Goal: Information Seeking & Learning: Learn about a topic

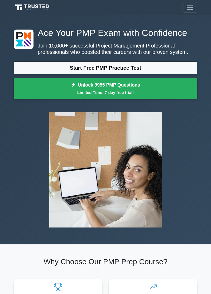
click at [29, 179] on div at bounding box center [106, 170] width 190 height 124
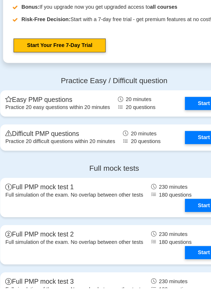
scroll to position [1506, 0]
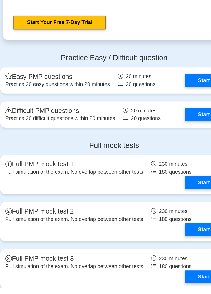
click at [153, 223] on div "Full mock tests Full PMP mock test 1 Full simulation of the exam. No overlap be…" at bounding box center [106, 274] width 190 height 206
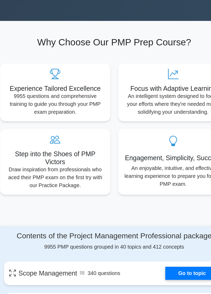
scroll to position [0, 0]
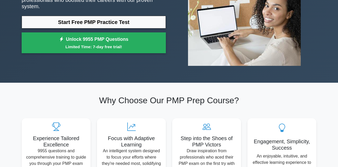
scroll to position [84, 0]
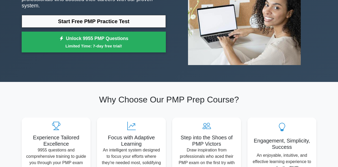
click at [211, 161] on p "Draw inspiration from professionals who aced their PMP exam on the first try wi…" at bounding box center [206, 159] width 60 height 25
click at [211, 144] on h5 "Step into the Shoes of PMP Victors" at bounding box center [206, 141] width 60 height 13
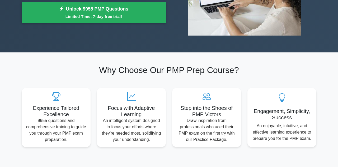
scroll to position [0, 0]
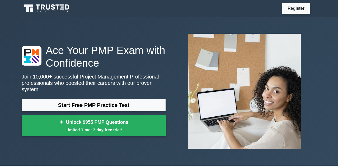
click at [46, 6] on icon at bounding box center [48, 6] width 4 height 5
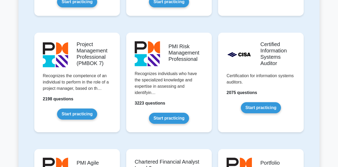
scroll to position [440, 0]
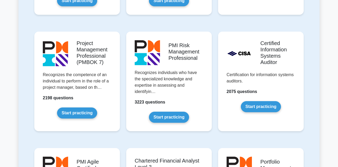
click at [74, 113] on link "Start practicing" at bounding box center [77, 113] width 40 height 11
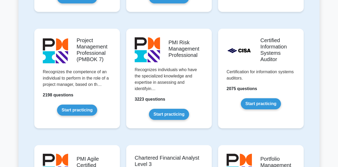
scroll to position [464, 0]
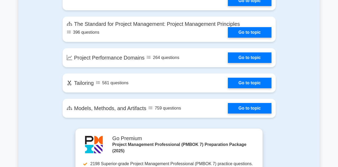
scroll to position [345, 0]
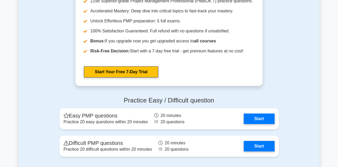
scroll to position [497, 0]
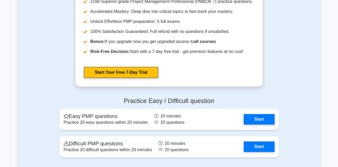
click at [290, 119] on div "Practice Easy / Difficult question Easy PMP questions Practice 20 easy question…" at bounding box center [168, 128] width 301 height 71
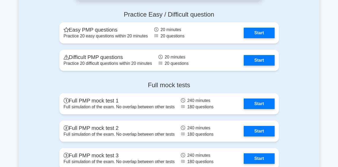
scroll to position [584, 0]
click at [262, 29] on link "Start" at bounding box center [259, 33] width 31 height 11
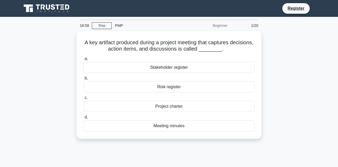
click at [235, 107] on div "Project charter" at bounding box center [168, 106] width 171 height 11
click at [83, 100] on input "c. Project charter" at bounding box center [83, 97] width 0 height 3
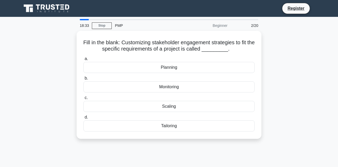
scroll to position [8, 0]
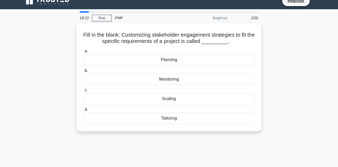
click at [223, 60] on div "Planning" at bounding box center [168, 59] width 171 height 11
click at [83, 53] on input "a. Planning" at bounding box center [83, 51] width 0 height 3
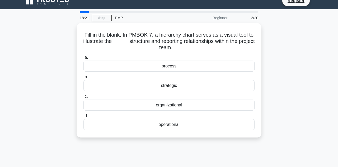
scroll to position [0, 0]
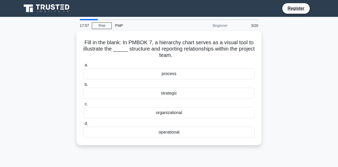
click at [192, 114] on div "organizational" at bounding box center [168, 113] width 171 height 11
click at [83, 106] on input "c. organizational" at bounding box center [83, 104] width 0 height 3
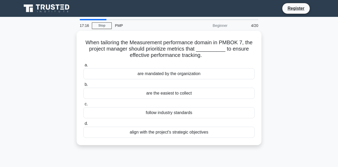
click at [231, 134] on div "align with the project's strategic objectives" at bounding box center [168, 132] width 171 height 11
click at [83, 126] on input "d. align with the project's strategic objectives" at bounding box center [83, 123] width 0 height 3
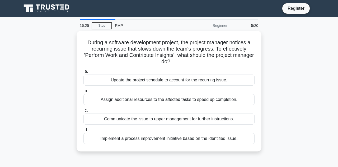
click at [188, 141] on div "Implement a process improvement initiative based on the identified issue." at bounding box center [168, 138] width 171 height 11
click at [83, 132] on input "d. Implement a process improvement initiative based on the identified issue." at bounding box center [83, 130] width 0 height 3
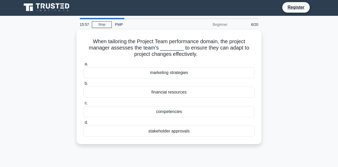
scroll to position [2, 0]
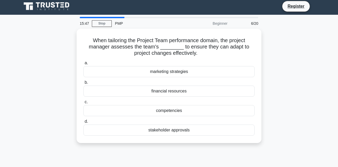
click at [187, 107] on div "competencies" at bounding box center [168, 110] width 171 height 11
click at [83, 104] on input "c. competencies" at bounding box center [83, 102] width 0 height 3
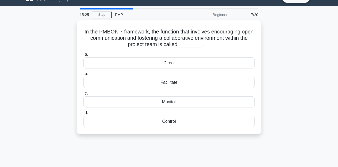
scroll to position [11, 0]
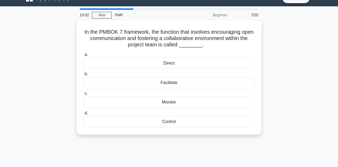
click at [192, 83] on div "Facilitate" at bounding box center [168, 82] width 171 height 11
click at [83, 76] on input "b. Facilitate" at bounding box center [83, 74] width 0 height 3
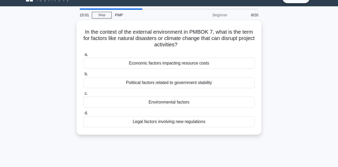
scroll to position [0, 0]
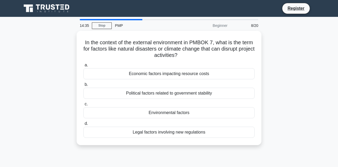
click at [198, 115] on div "Environmental factors" at bounding box center [168, 113] width 171 height 11
click at [83, 106] on input "c. Environmental factors" at bounding box center [83, 104] width 0 height 3
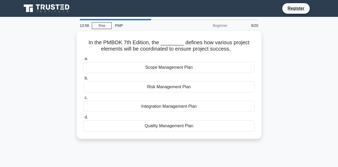
click at [190, 110] on div "Integration Management Plan" at bounding box center [168, 106] width 171 height 11
click at [83, 100] on input "c. Integration Management Plan" at bounding box center [83, 97] width 0 height 3
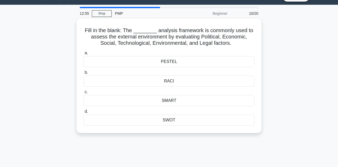
scroll to position [12, 0]
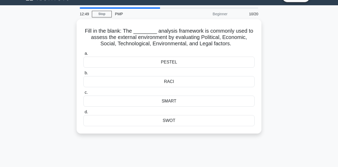
click at [193, 61] on div "PESTEL" at bounding box center [168, 62] width 171 height 11
click at [83, 55] on input "a. PESTEL" at bounding box center [83, 53] width 0 height 3
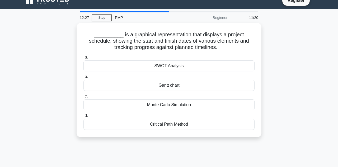
scroll to position [8, 0]
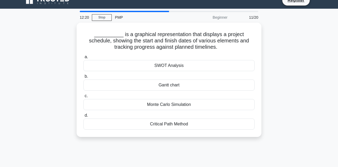
click at [189, 87] on div "Gantt chart" at bounding box center [168, 85] width 171 height 11
click at [83, 78] on input "b. Gantt chart" at bounding box center [83, 76] width 0 height 3
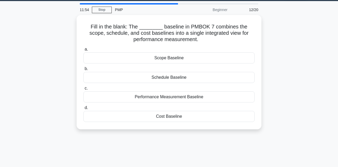
scroll to position [16, 0]
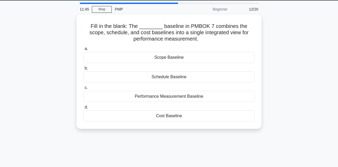
click at [205, 96] on div "Performance Measurement Baseline" at bounding box center [168, 96] width 171 height 11
click at [83, 90] on input "c. Performance Measurement Baseline" at bounding box center [83, 87] width 0 height 3
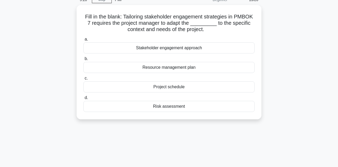
scroll to position [26, 0]
click at [202, 87] on div "Project schedule" at bounding box center [168, 87] width 171 height 11
click at [83, 80] on input "c. Project schedule" at bounding box center [83, 78] width 0 height 3
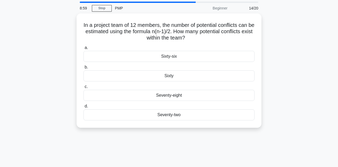
scroll to position [18, 0]
click at [192, 76] on div "Sixty" at bounding box center [168, 75] width 171 height 11
click at [83, 69] on input "b. Sixty" at bounding box center [83, 66] width 0 height 3
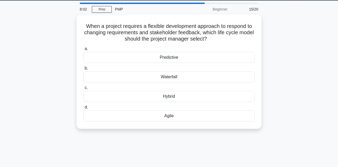
scroll to position [17, 0]
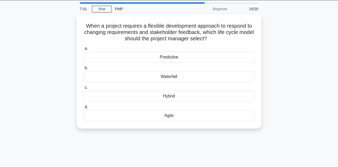
click at [188, 111] on div "Agile" at bounding box center [168, 115] width 171 height 11
click at [83, 109] on input "d. Agile" at bounding box center [83, 107] width 0 height 3
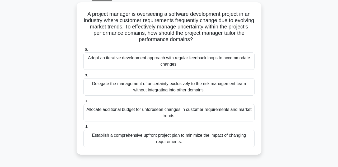
scroll to position [29, 0]
click at [273, 74] on div "A project manager is overseeing a software development project in an industry w…" at bounding box center [168, 81] width 301 height 159
click at [232, 60] on div "Adopt an iterative development approach with regular feedback loops to accommod…" at bounding box center [168, 61] width 171 height 17
click at [83, 51] on input "a. Adopt an iterative development approach with regular feedback loops to accom…" at bounding box center [83, 49] width 0 height 3
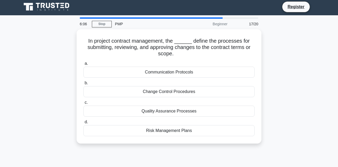
scroll to position [0, 0]
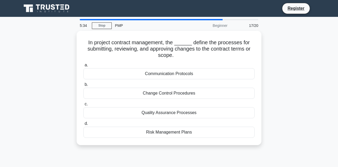
click at [206, 92] on div "Change Control Procedures" at bounding box center [168, 93] width 171 height 11
click at [83, 87] on input "b. Change Control Procedures" at bounding box center [83, 84] width 0 height 3
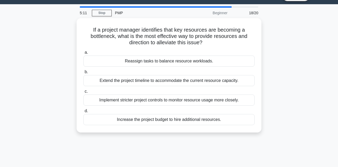
scroll to position [13, 0]
click at [222, 61] on div "Reassign tasks to balance resource workloads." at bounding box center [168, 61] width 171 height 11
click at [83, 54] on input "a. Reassign tasks to balance resource workloads." at bounding box center [83, 52] width 0 height 3
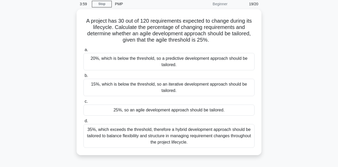
scroll to position [22, 0]
click at [209, 110] on div "25%, so an agile development approach should be tailored." at bounding box center [168, 110] width 171 height 11
click at [83, 103] on input "c. 25%, so an agile development approach should be tailored." at bounding box center [83, 101] width 0 height 3
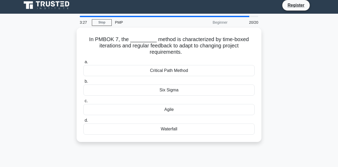
scroll to position [4, 0]
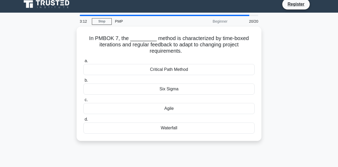
click at [204, 106] on div "Agile" at bounding box center [168, 108] width 171 height 11
click at [83, 102] on input "c. Agile" at bounding box center [83, 100] width 0 height 3
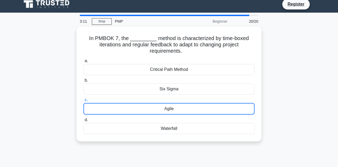
scroll to position [29, 0]
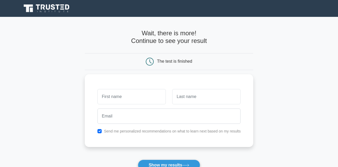
click at [116, 99] on input "text" at bounding box center [131, 96] width 68 height 15
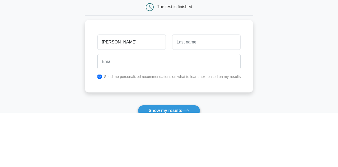
type input "[PERSON_NAME]"
click at [189, 96] on input "text" at bounding box center [206, 96] width 68 height 15
type input "Aguiar"
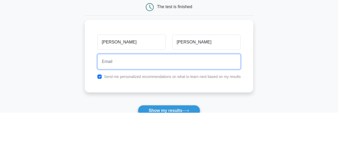
click at [107, 118] on input "email" at bounding box center [168, 116] width 143 height 15
type input "ljaguiar@hotmail.com"
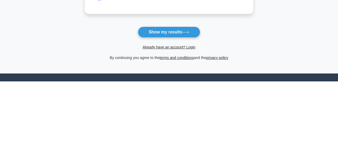
scroll to position [48, 0]
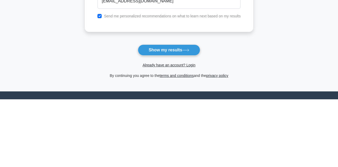
click at [168, 116] on button "Show my results" at bounding box center [169, 118] width 62 height 11
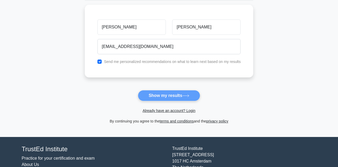
scroll to position [72, 0]
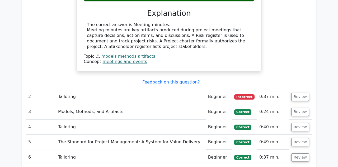
scroll to position [526, 0]
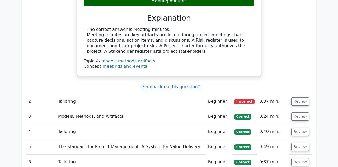
click at [113, 94] on td "Tailoring" at bounding box center [131, 101] width 150 height 15
click at [300, 98] on button "Review" at bounding box center [300, 102] width 18 height 8
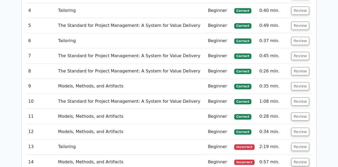
scroll to position [845, 0]
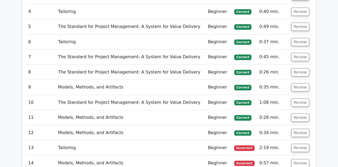
click at [303, 144] on button "Review" at bounding box center [300, 148] width 18 height 8
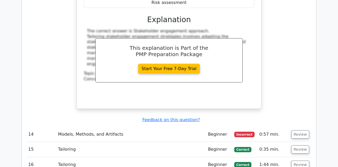
scroll to position [1096, 0]
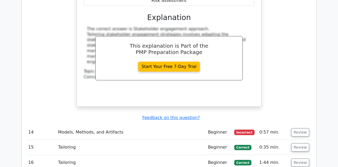
click at [304, 129] on button "Review" at bounding box center [300, 133] width 18 height 8
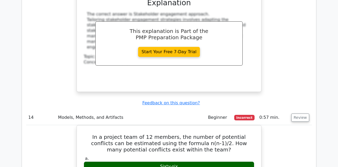
scroll to position [1111, 0]
click at [303, 114] on button "Review" at bounding box center [300, 118] width 18 height 8
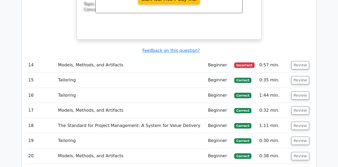
scroll to position [1155, 0]
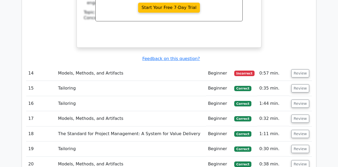
click at [303, 145] on button "Review" at bounding box center [300, 149] width 18 height 8
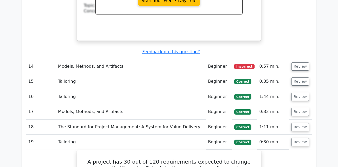
scroll to position [1161, 0]
click at [304, 139] on button "Review" at bounding box center [300, 143] width 18 height 8
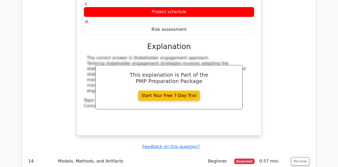
scroll to position [1057, 0]
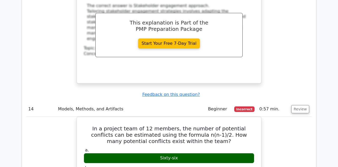
scroll to position [1115, 0]
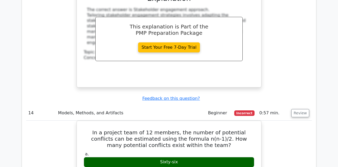
click at [303, 109] on button "Review" at bounding box center [300, 113] width 18 height 8
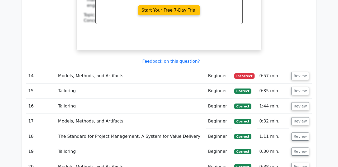
scroll to position [1161, 0]
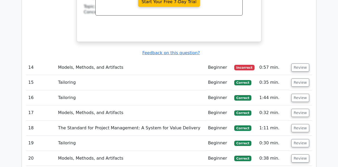
click at [300, 94] on button "Review" at bounding box center [300, 98] width 18 height 8
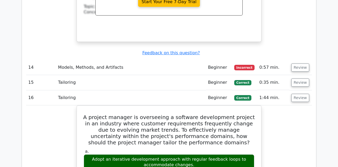
click at [303, 94] on button "Review" at bounding box center [300, 98] width 18 height 8
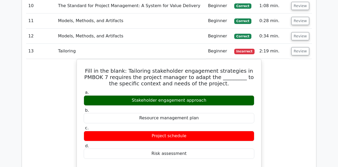
scroll to position [895, 0]
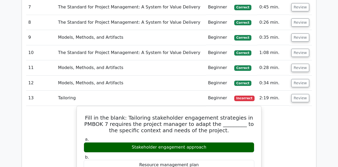
click at [303, 94] on button "Review" at bounding box center [300, 98] width 18 height 8
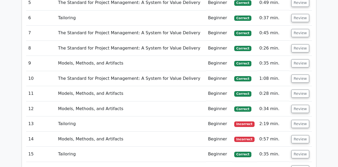
scroll to position [869, 0]
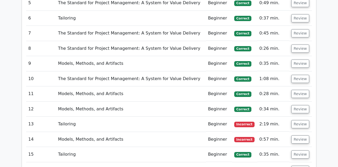
click at [302, 136] on button "Review" at bounding box center [300, 140] width 18 height 8
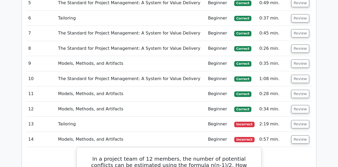
click at [302, 136] on button "Review" at bounding box center [300, 140] width 18 height 8
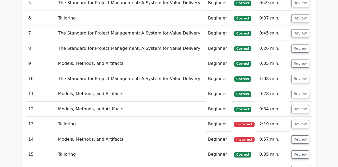
click at [302, 151] on button "Review" at bounding box center [300, 155] width 18 height 8
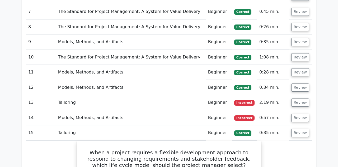
scroll to position [890, 0]
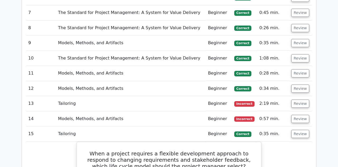
click at [301, 130] on button "Review" at bounding box center [300, 134] width 18 height 8
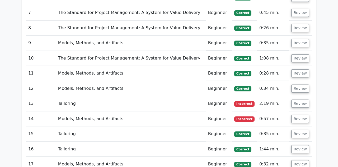
click at [302, 146] on button "Review" at bounding box center [300, 150] width 18 height 8
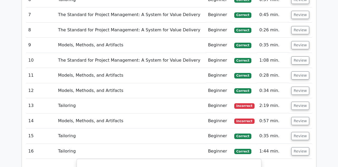
scroll to position [890, 0]
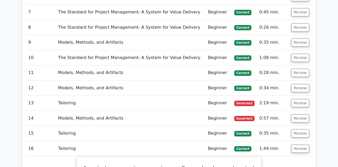
click at [301, 145] on button "Review" at bounding box center [300, 149] width 18 height 8
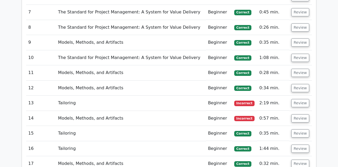
click at [303, 160] on button "Review" at bounding box center [300, 164] width 18 height 8
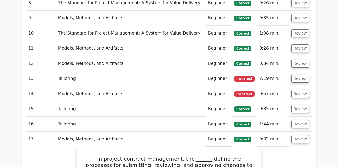
scroll to position [914, 0]
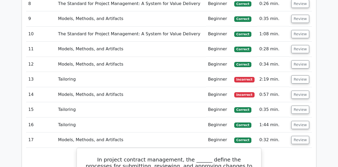
click at [303, 136] on button "Review" at bounding box center [300, 140] width 18 height 8
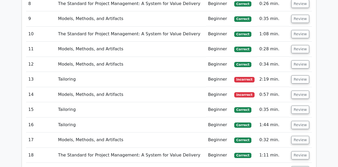
click at [302, 152] on button "Review" at bounding box center [300, 156] width 18 height 8
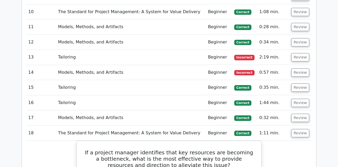
scroll to position [934, 0]
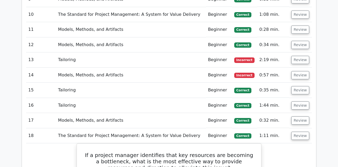
click at [302, 132] on button "Review" at bounding box center [300, 136] width 18 height 8
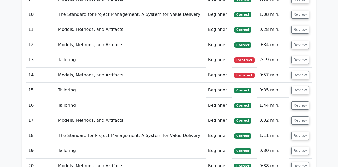
click at [301, 147] on button "Review" at bounding box center [300, 151] width 18 height 8
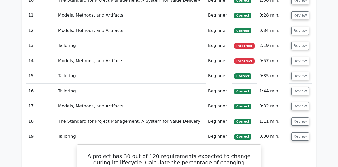
scroll to position [948, 0]
click at [301, 133] on button "Review" at bounding box center [300, 137] width 18 height 8
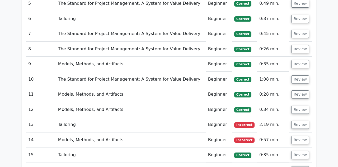
scroll to position [868, 0]
click at [302, 76] on button "Review" at bounding box center [300, 80] width 18 height 8
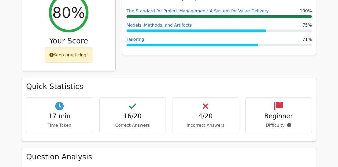
scroll to position [240, 0]
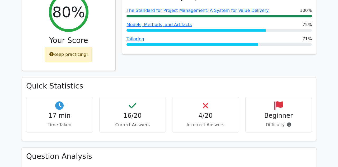
click at [199, 112] on h4 "4/20" at bounding box center [206, 116] width 58 height 8
click at [202, 112] on h4 "4/20" at bounding box center [206, 116] width 58 height 8
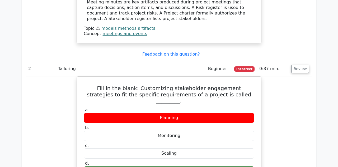
scroll to position [558, 0]
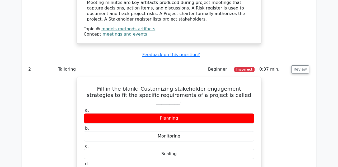
click at [303, 66] on button "Review" at bounding box center [300, 70] width 18 height 8
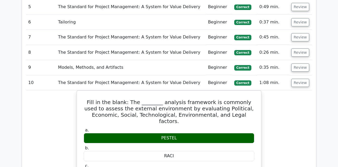
scroll to position [666, 0]
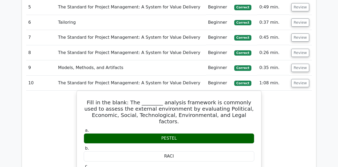
click at [303, 79] on button "Review" at bounding box center [300, 83] width 18 height 8
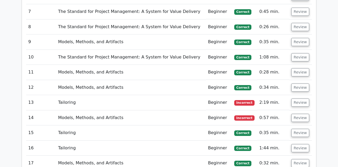
scroll to position [690, 0]
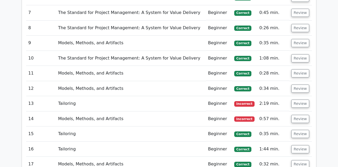
click at [300, 100] on button "Review" at bounding box center [300, 104] width 18 height 8
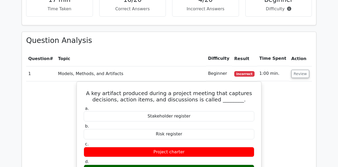
scroll to position [356, 0]
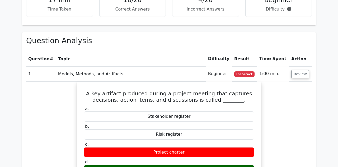
click at [303, 70] on button "Review" at bounding box center [300, 74] width 18 height 8
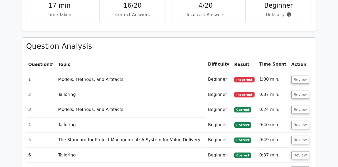
scroll to position [360, 0]
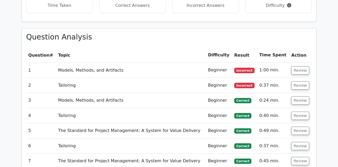
click at [303, 82] on button "Review" at bounding box center [300, 86] width 18 height 8
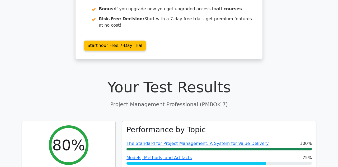
scroll to position [107, 0]
